Goal: Task Accomplishment & Management: Use online tool/utility

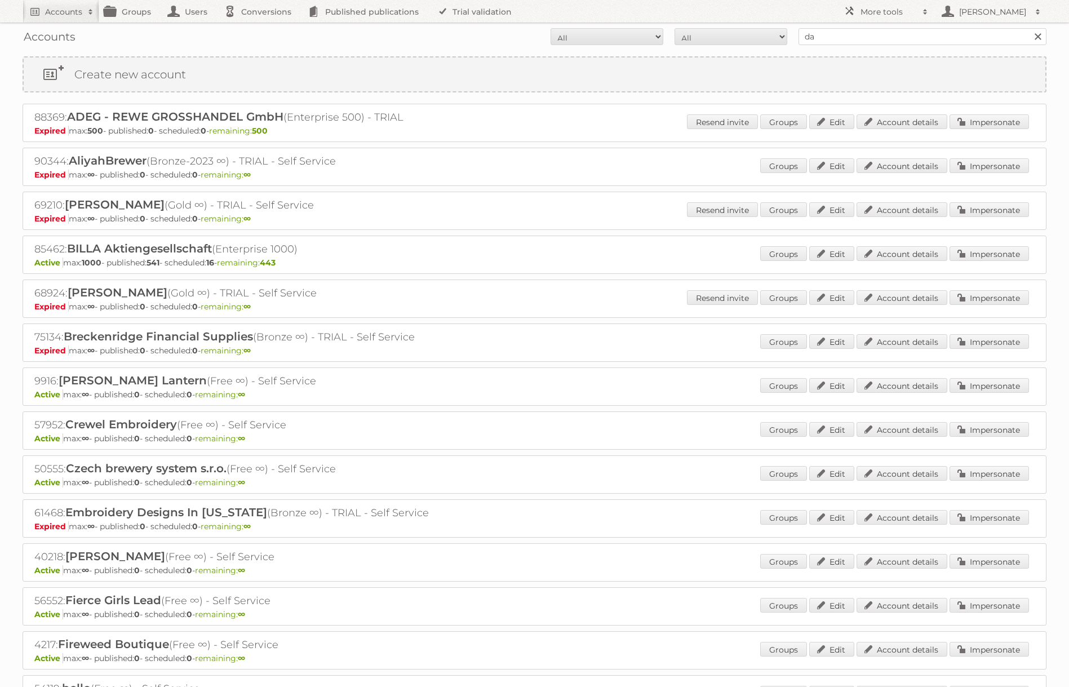
type input "[PERSON_NAME]"
click at [1029, 28] on input "Search" at bounding box center [1037, 36] width 17 height 17
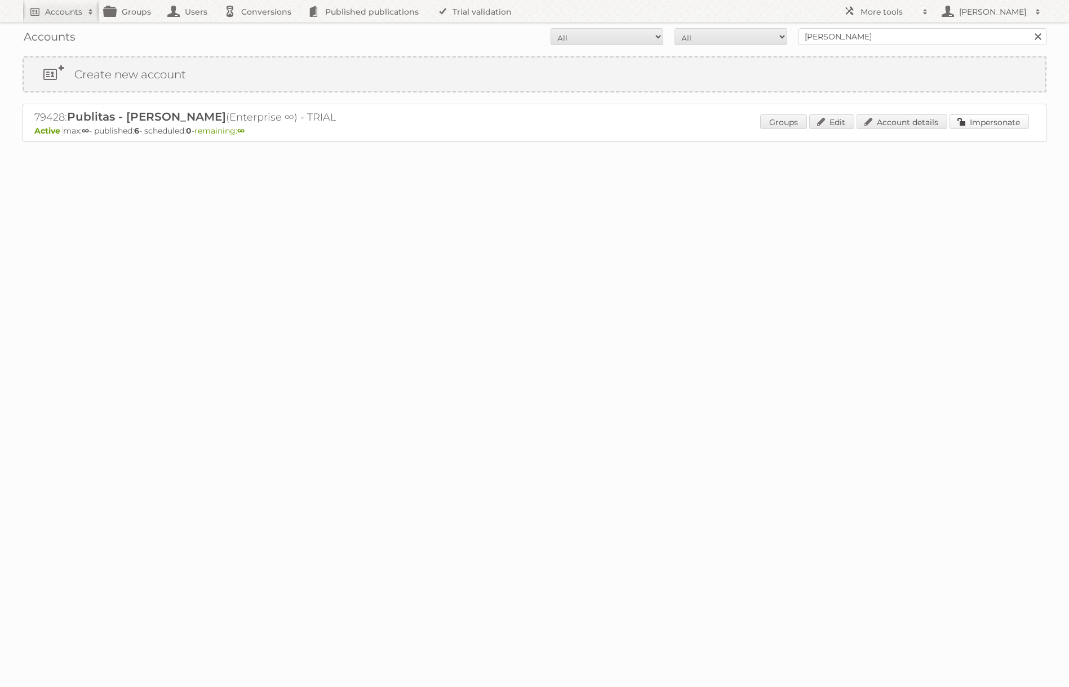
click at [987, 129] on div "Groups Edit Account details Impersonate" at bounding box center [894, 122] width 269 height 17
click at [977, 126] on link "Impersonate" at bounding box center [988, 121] width 79 height 15
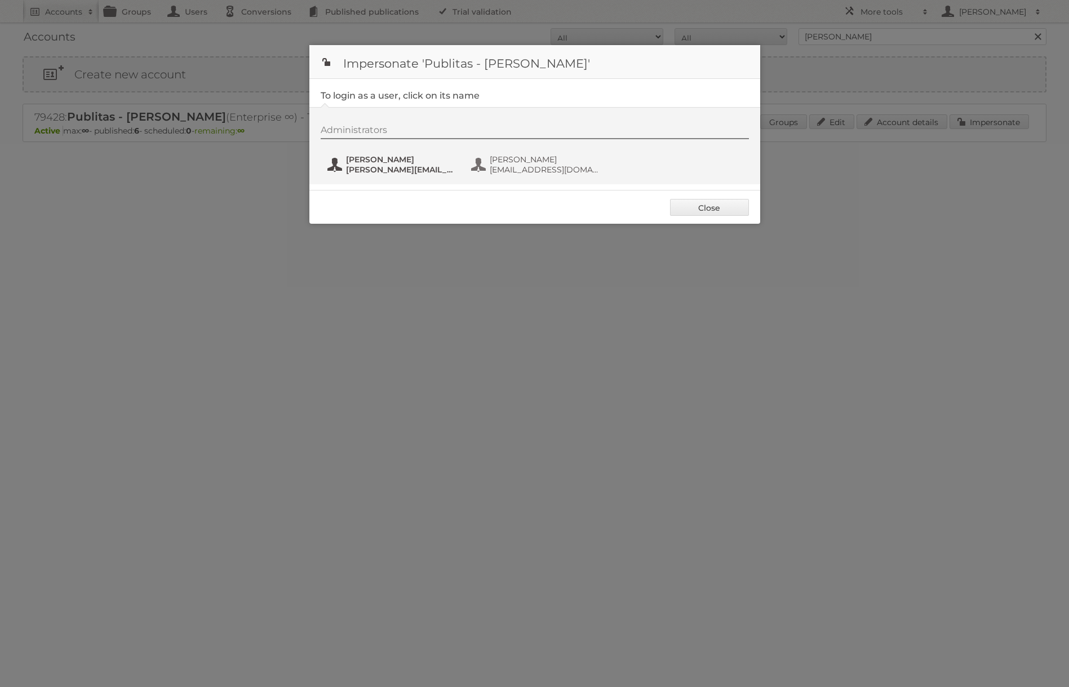
click at [366, 161] on span "[PERSON_NAME]" at bounding box center [400, 159] width 109 height 10
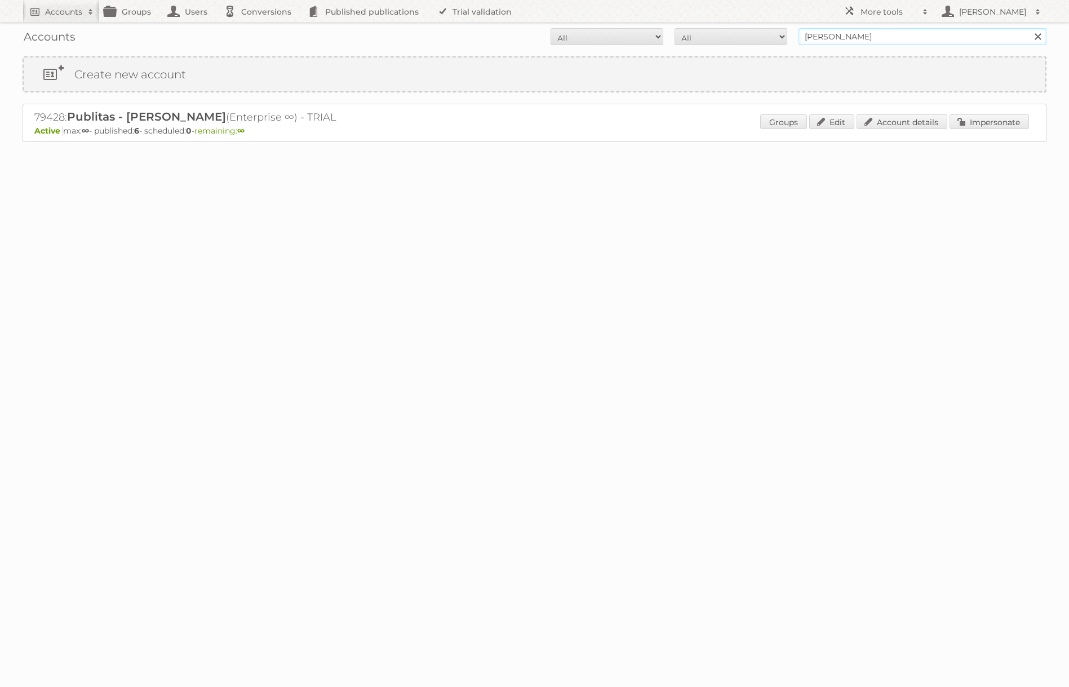
click at [838, 35] on input "[PERSON_NAME]" at bounding box center [922, 36] width 248 height 17
type input "ICT edeka"
click at [1029, 28] on input "Search" at bounding box center [1037, 36] width 17 height 17
drag, startPoint x: 979, startPoint y: 125, endPoint x: 889, endPoint y: 87, distance: 98.3
click at [979, 125] on link "Impersonate" at bounding box center [988, 121] width 79 height 15
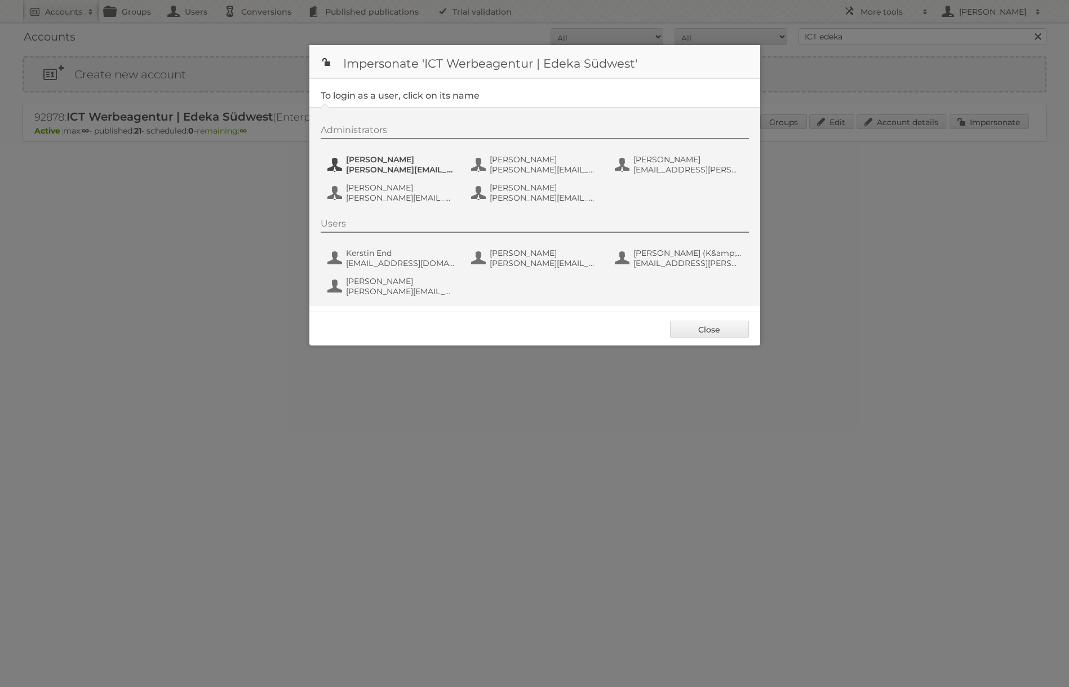
click at [412, 162] on span "Benjamin Discher" at bounding box center [400, 159] width 109 height 10
